Goal: Task Accomplishment & Management: Manage account settings

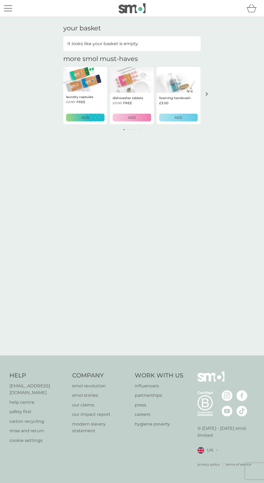
click at [8, 8] on div "menu" at bounding box center [8, 8] width 8 height 1
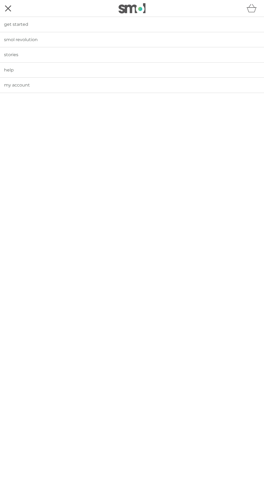
click at [8, 8] on div "menu" at bounding box center [8, 8] width 6 height 6
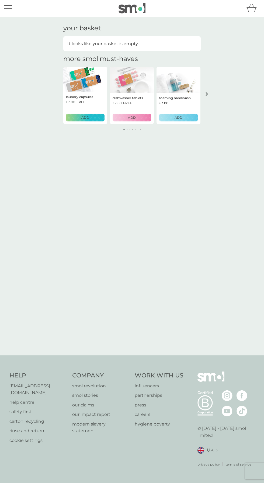
click at [9, 8] on div "menu" at bounding box center [8, 8] width 8 height 1
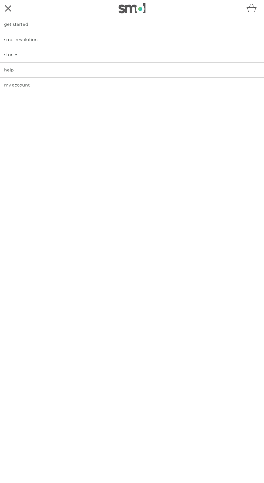
click at [29, 26] on link "get started" at bounding box center [132, 24] width 264 height 15
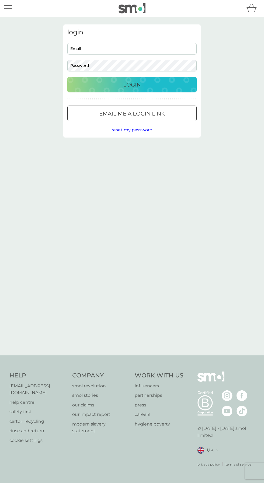
click at [130, 47] on input "Email" at bounding box center [131, 49] width 129 height 12
type input "jarochovaerika@gmail.com"
click at [67, 77] on button "Login" at bounding box center [131, 85] width 129 height 16
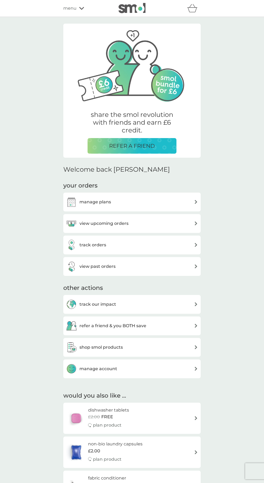
click at [142, 198] on div "manage plans" at bounding box center [132, 202] width 132 height 11
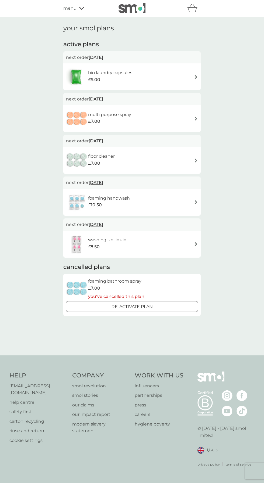
click at [98, 59] on span "[DATE]" at bounding box center [95, 57] width 15 height 10
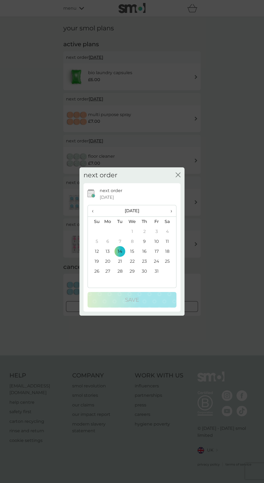
click at [170, 209] on span "›" at bounding box center [168, 210] width 5 height 11
click at [171, 211] on span "›" at bounding box center [168, 210] width 5 height 11
click at [97, 252] on td "14" at bounding box center [95, 252] width 14 height 10
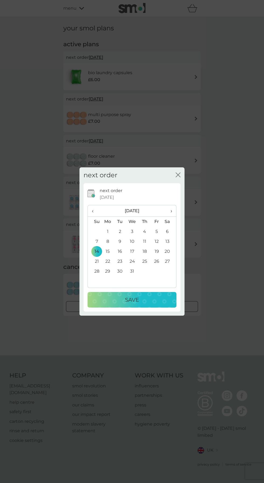
click at [149, 302] on div "Save" at bounding box center [132, 300] width 78 height 9
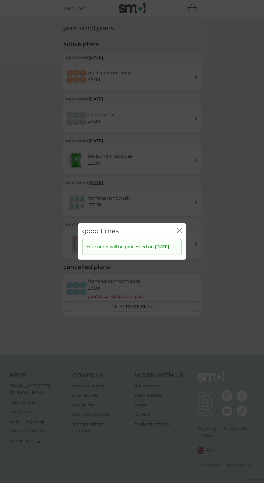
click at [180, 229] on icon "close" at bounding box center [179, 231] width 5 height 5
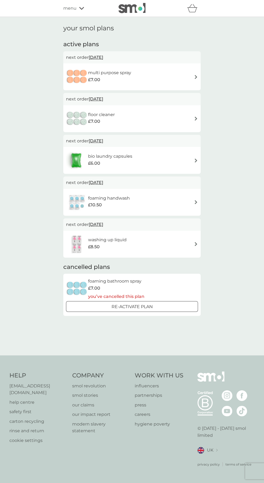
click at [95, 57] on span "[DATE]" at bounding box center [95, 57] width 15 height 10
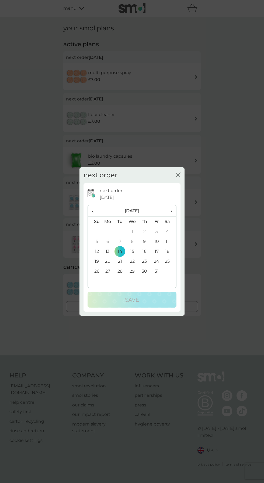
click at [171, 211] on span "›" at bounding box center [168, 210] width 5 height 11
click at [156, 252] on td "14" at bounding box center [156, 252] width 12 height 10
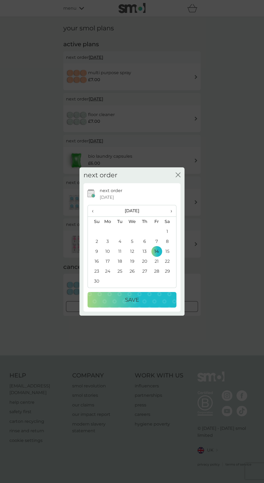
click at [156, 302] on div "Save" at bounding box center [132, 300] width 78 height 9
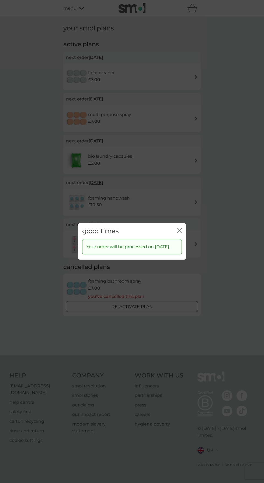
click at [177, 230] on button "close" at bounding box center [179, 232] width 5 height 6
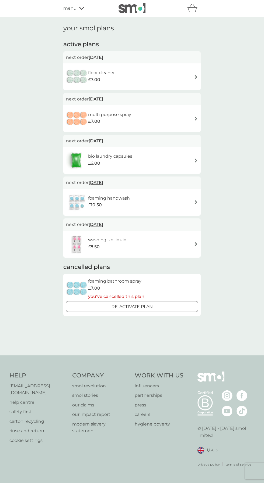
click at [103, 57] on span "[DATE]" at bounding box center [95, 57] width 15 height 10
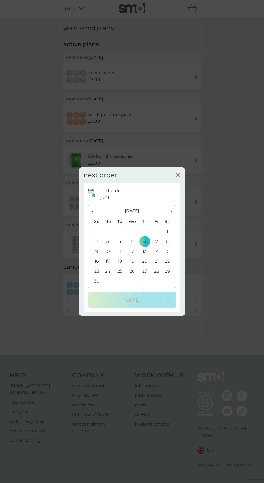
click at [156, 252] on td "14" at bounding box center [156, 252] width 12 height 10
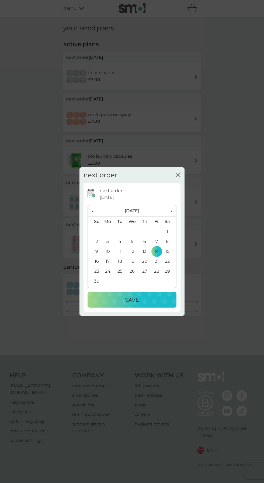
click at [156, 302] on div "Save" at bounding box center [132, 300] width 78 height 9
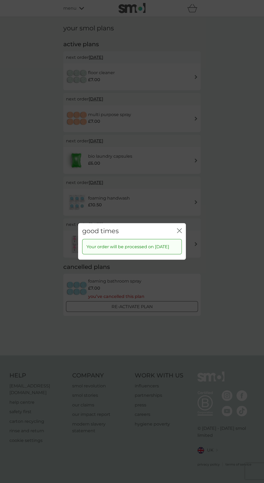
click at [180, 229] on icon "close" at bounding box center [179, 231] width 5 height 5
